Goal: Use online tool/utility: Utilize a website feature to perform a specific function

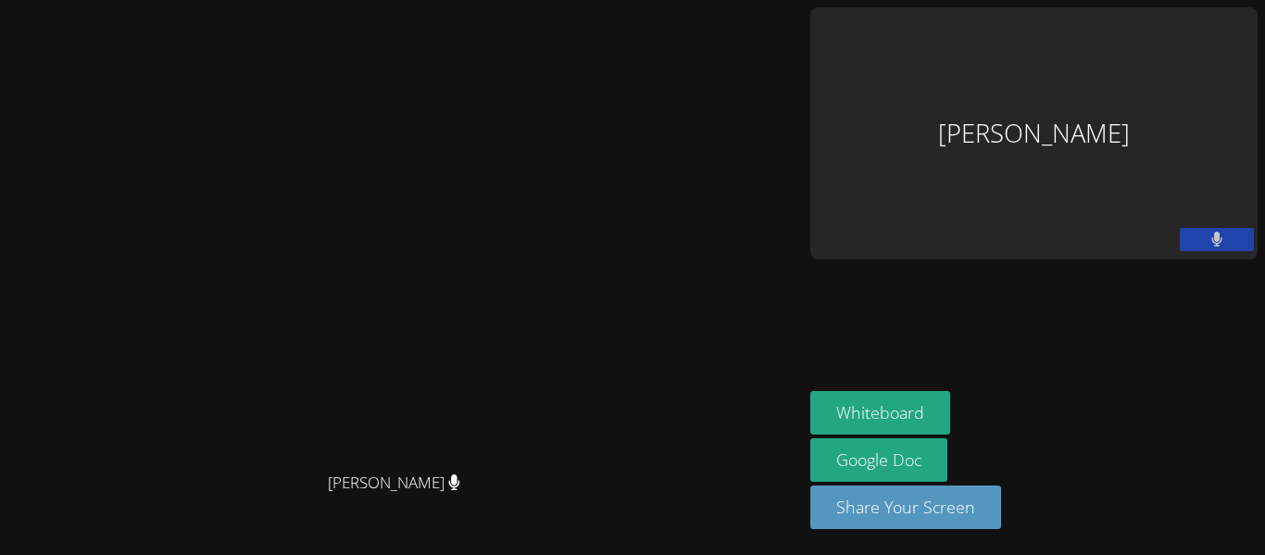
click at [541, 156] on video at bounding box center [402, 241] width 278 height 444
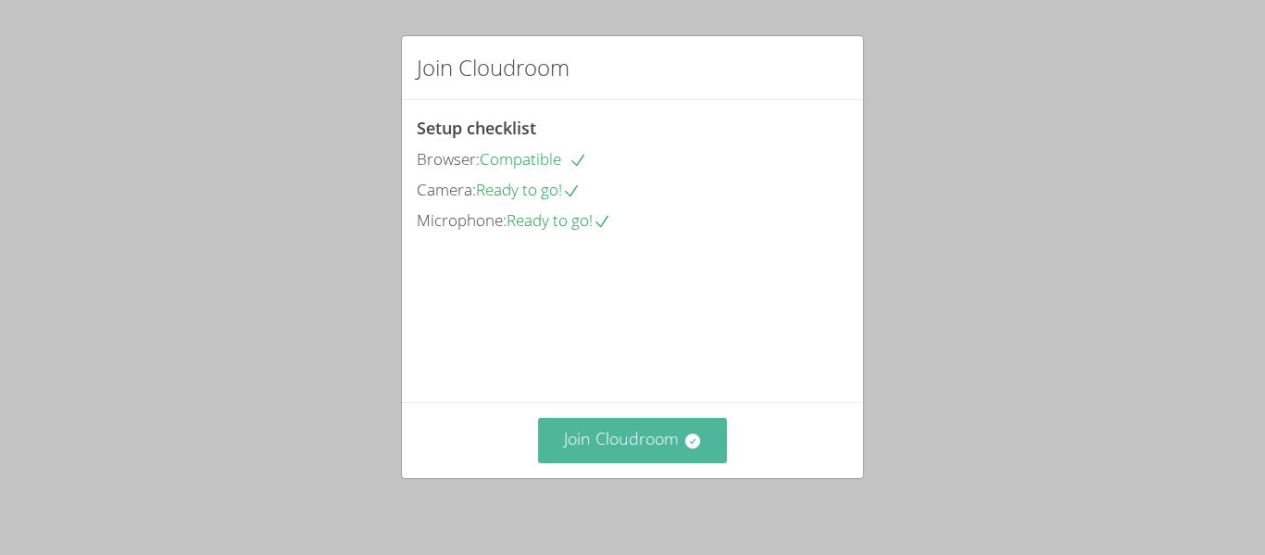
click at [664, 432] on button "Join Cloudroom" at bounding box center [633, 440] width 190 height 45
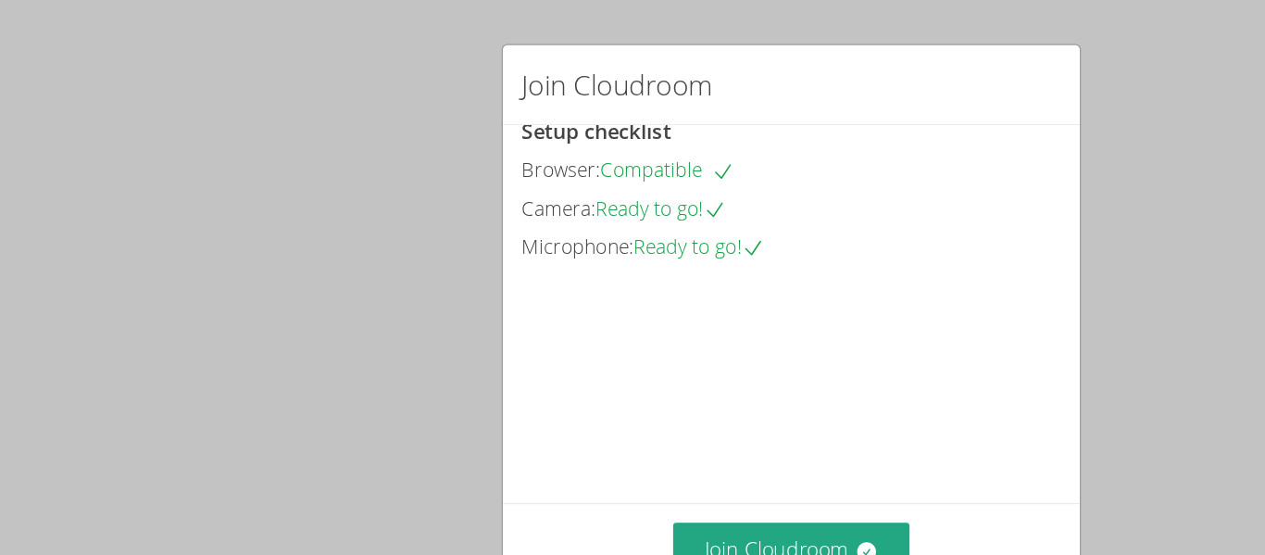
scroll to position [103, 0]
click at [664, 435] on button "Join Cloudroom" at bounding box center [633, 440] width 190 height 45
